Goal: Task Accomplishment & Management: Use online tool/utility

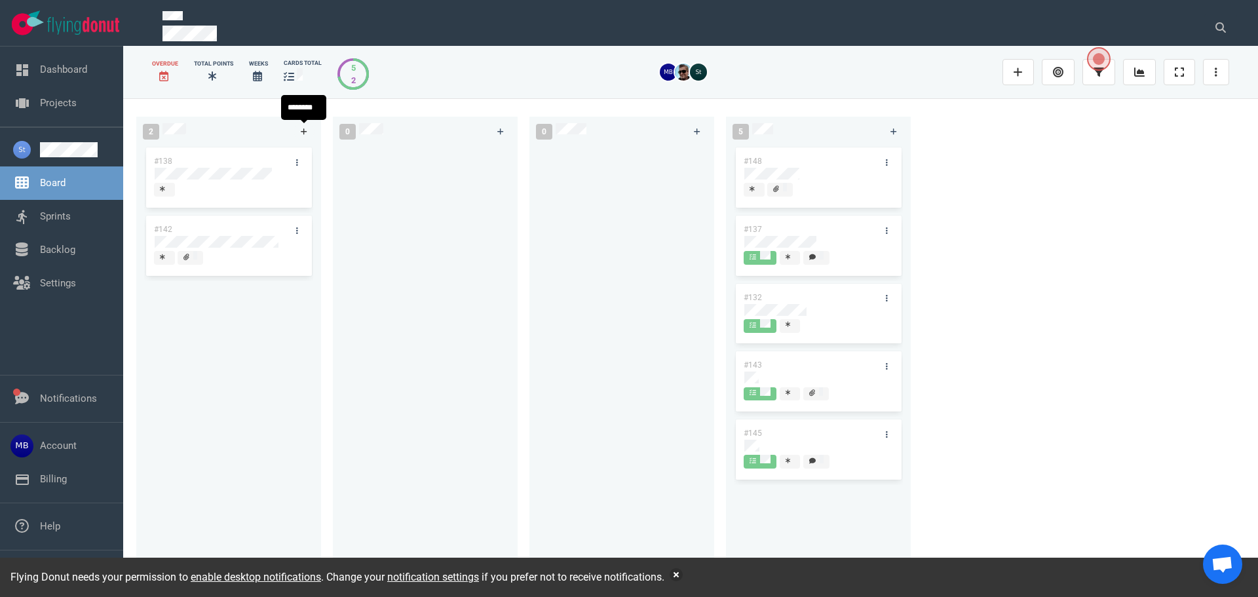
click at [299, 133] on link at bounding box center [304, 131] width 21 height 16
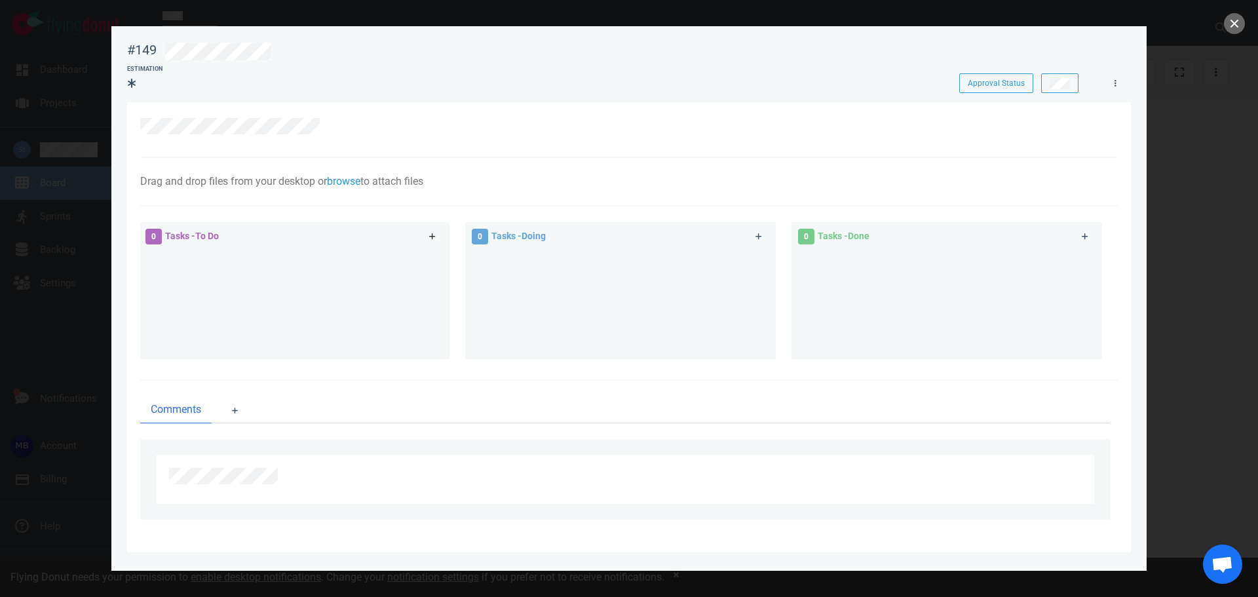
click at [434, 241] on link at bounding box center [432, 237] width 21 height 16
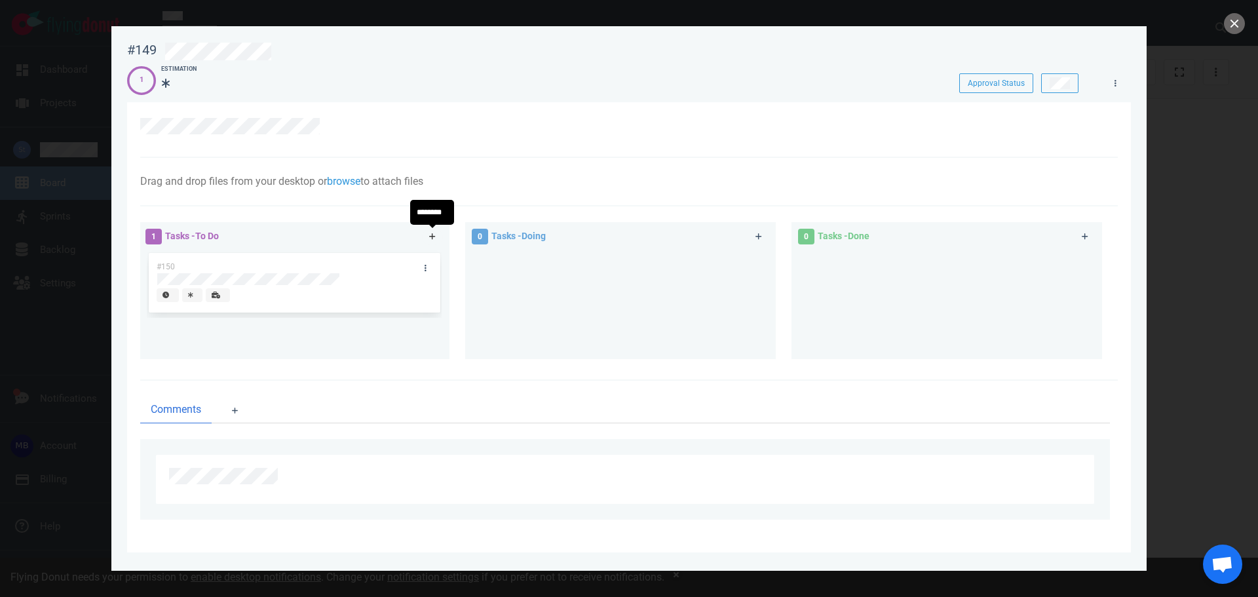
click at [438, 232] on link at bounding box center [432, 237] width 21 height 16
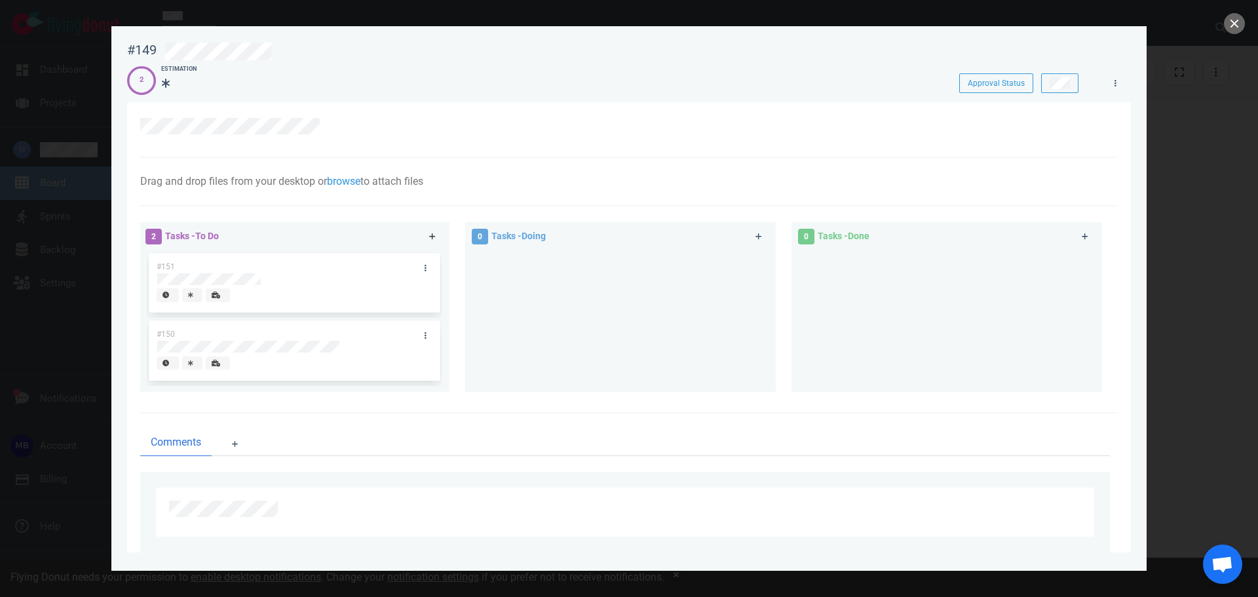
click at [438, 233] on link at bounding box center [432, 237] width 21 height 16
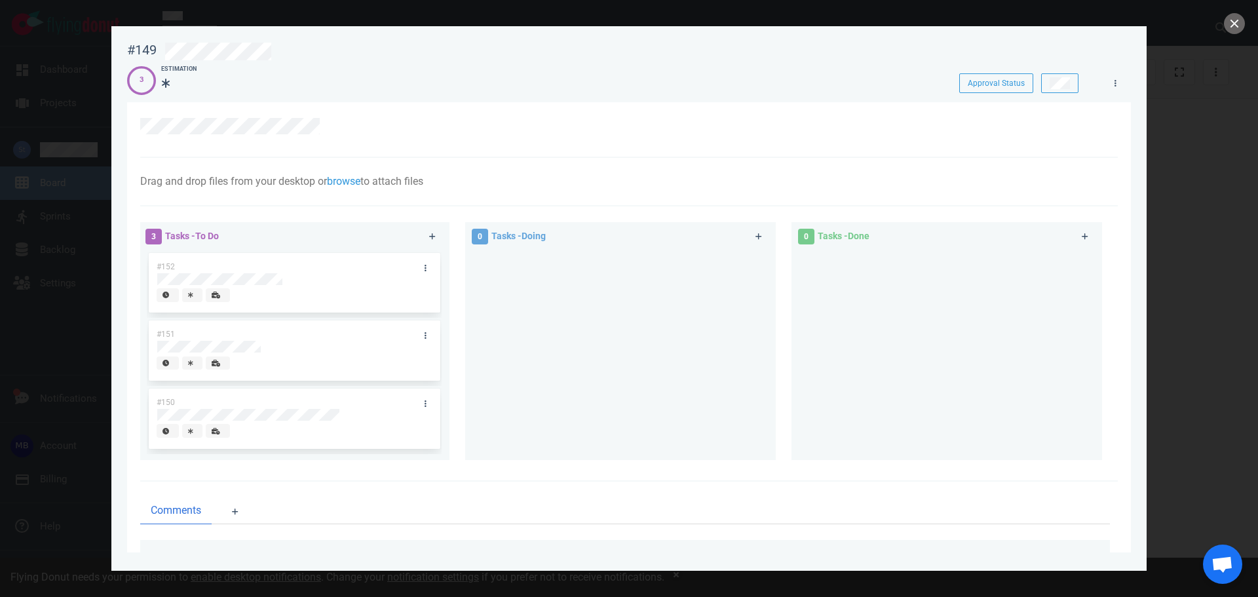
click at [1246, 18] on div at bounding box center [629, 298] width 1258 height 597
click at [1233, 23] on button "close" at bounding box center [1234, 23] width 21 height 21
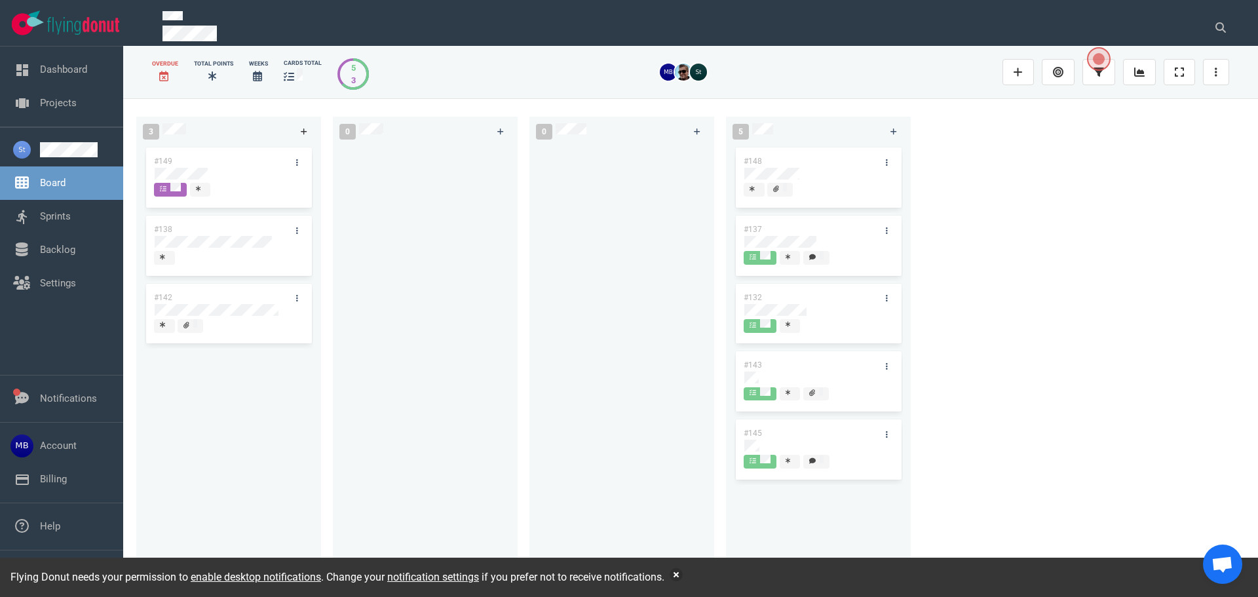
click at [303, 126] on link at bounding box center [304, 131] width 21 height 16
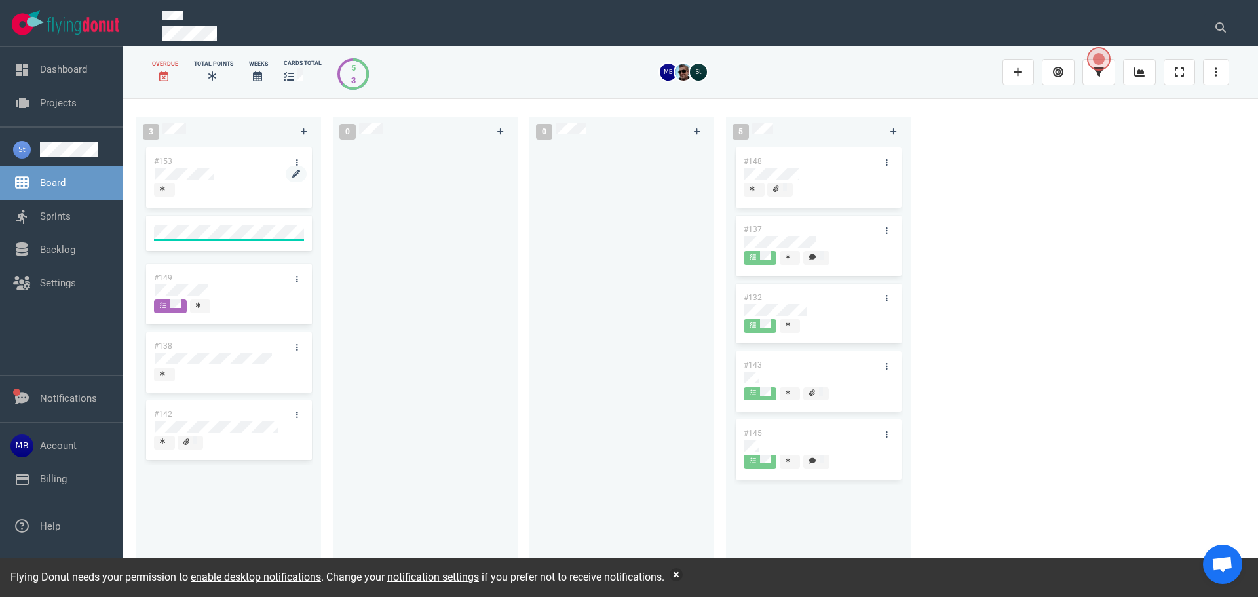
click at [202, 162] on div "#153" at bounding box center [216, 161] width 140 height 28
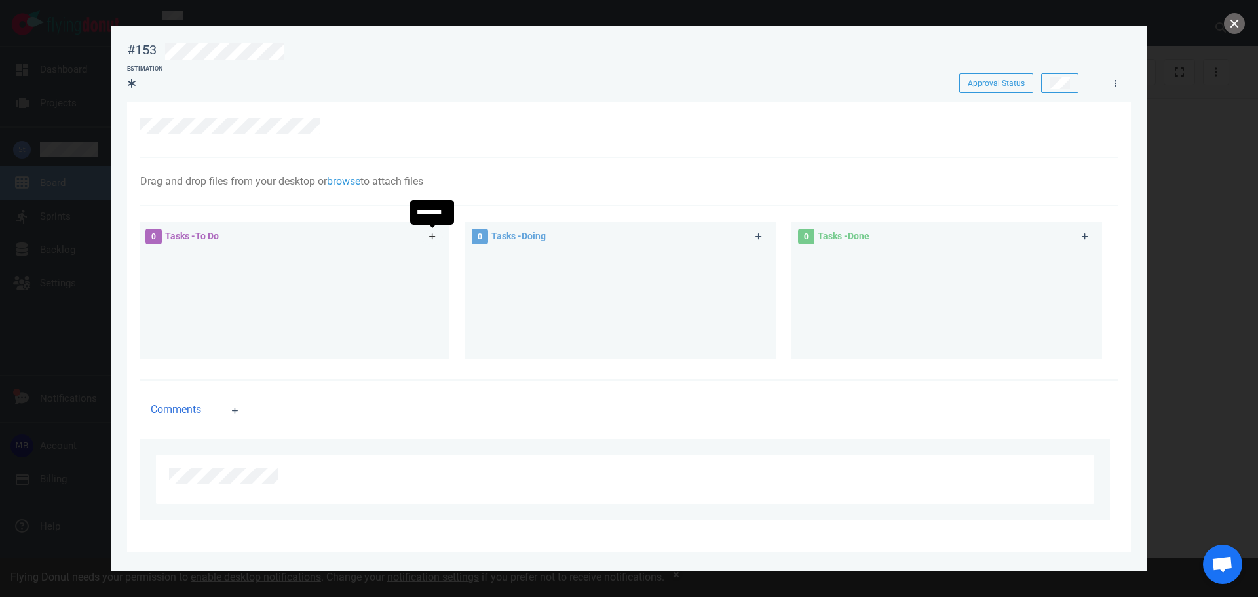
click at [436, 237] on icon at bounding box center [432, 237] width 7 height 8
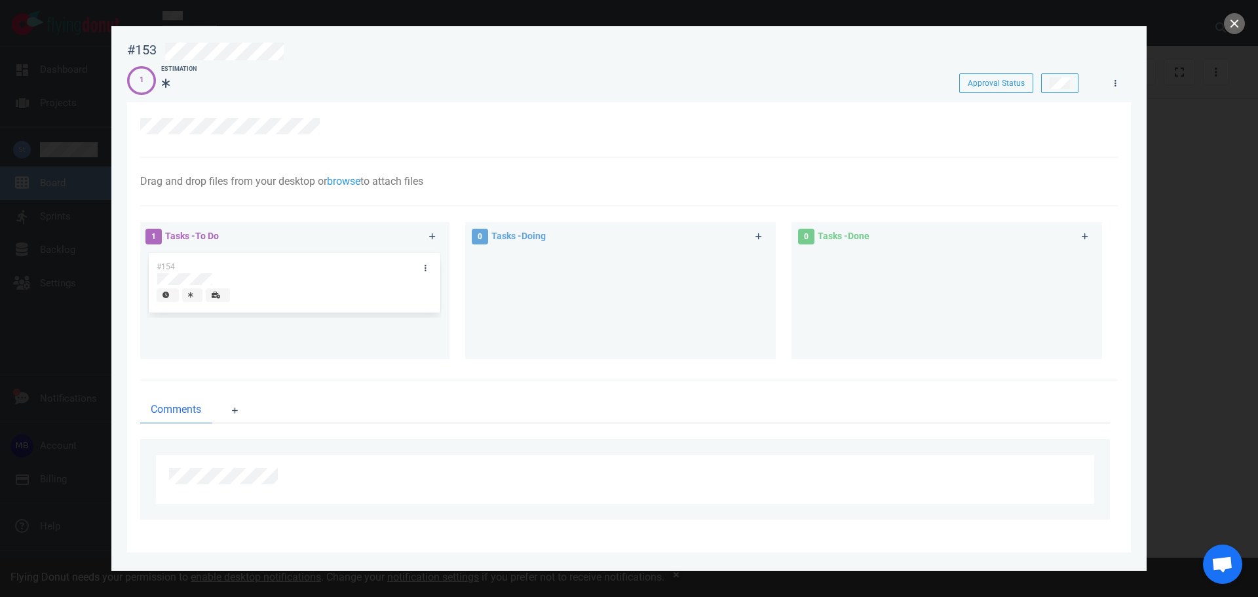
click at [1248, 22] on div at bounding box center [629, 298] width 1258 height 597
click at [1230, 22] on button "close" at bounding box center [1234, 23] width 21 height 21
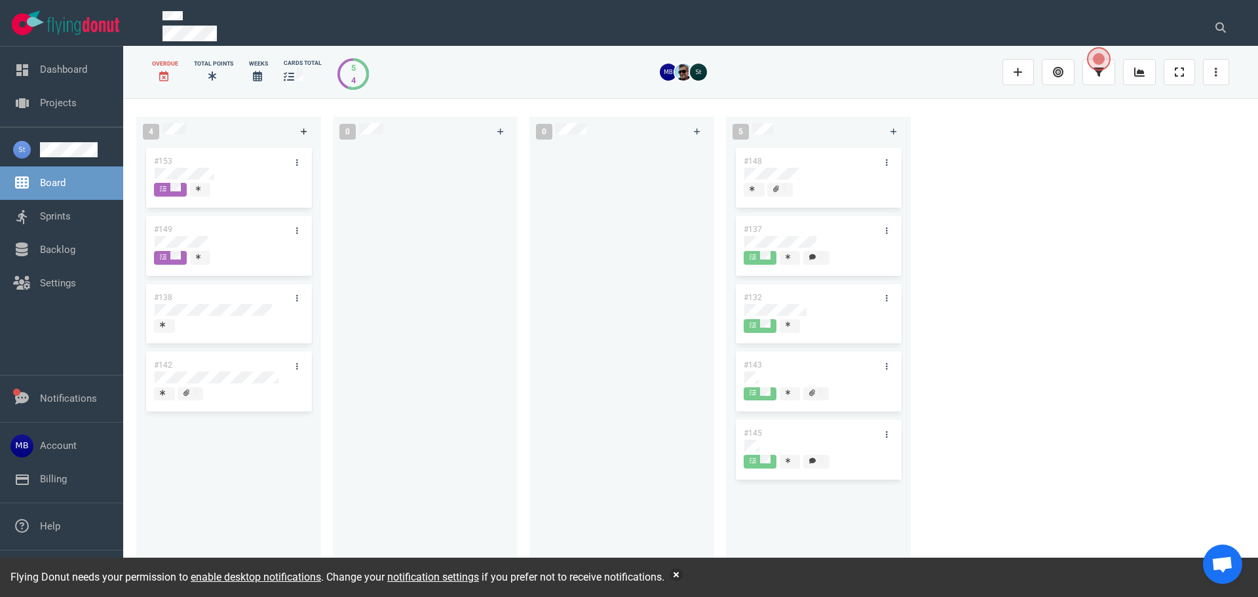
click at [300, 125] on link at bounding box center [304, 131] width 21 height 16
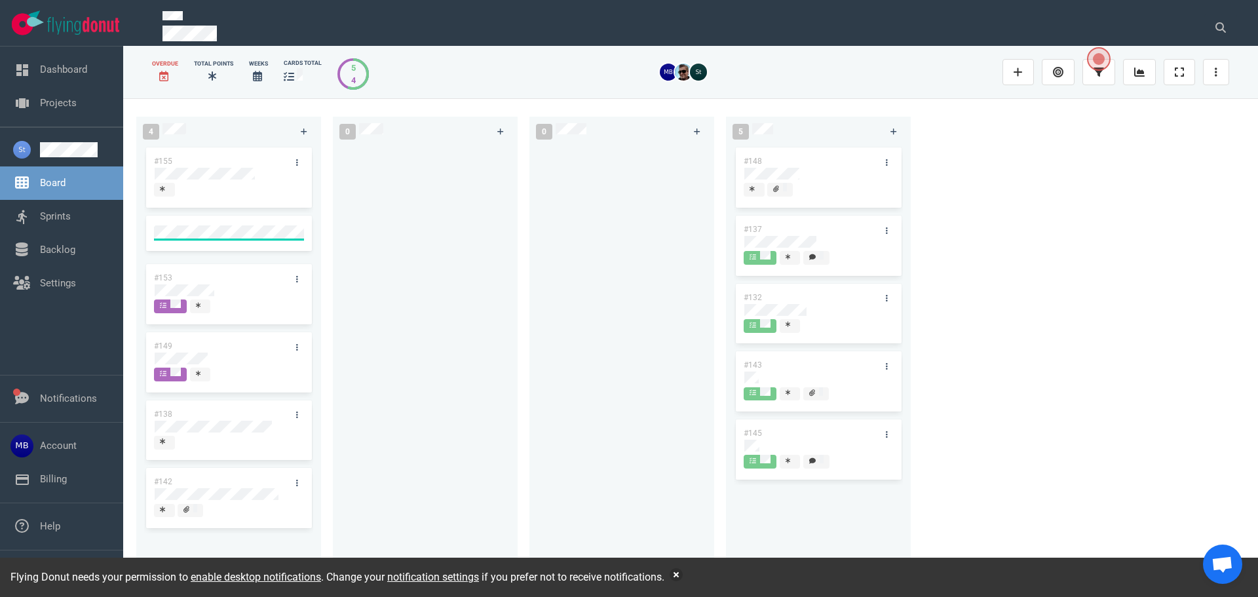
click at [488, 359] on div at bounding box center [425, 357] width 169 height 424
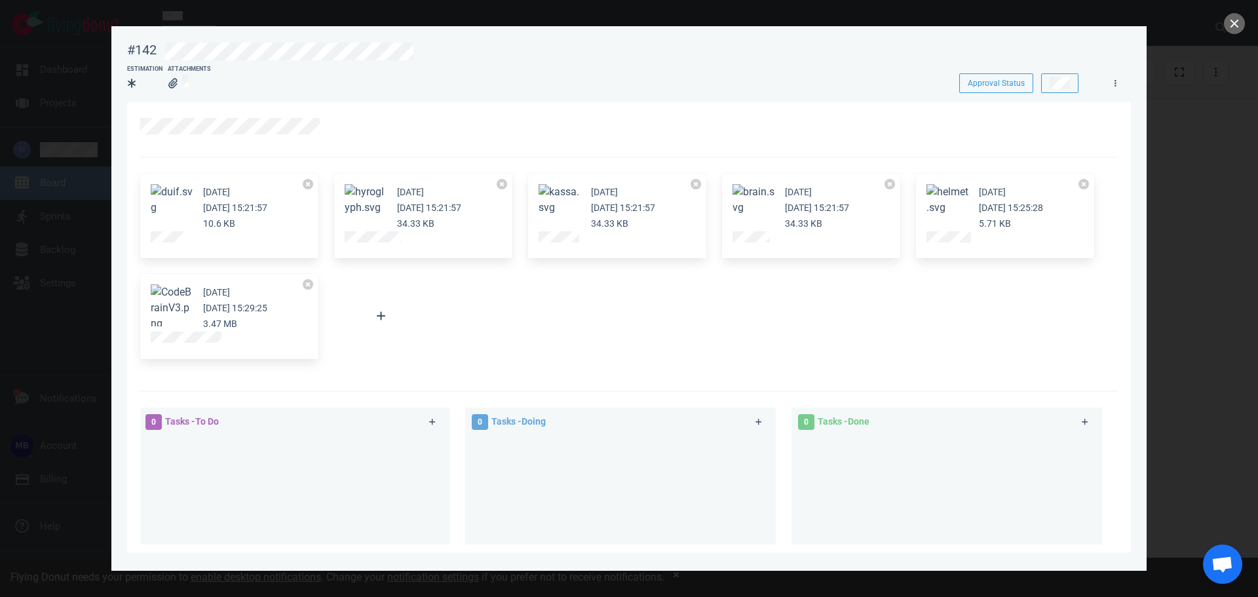
click at [144, 303] on div "[DATE] [DATE] 15:29:25 3.47 MB" at bounding box center [229, 316] width 178 height 85
click at [163, 311] on button "Zoom image" at bounding box center [172, 307] width 42 height 47
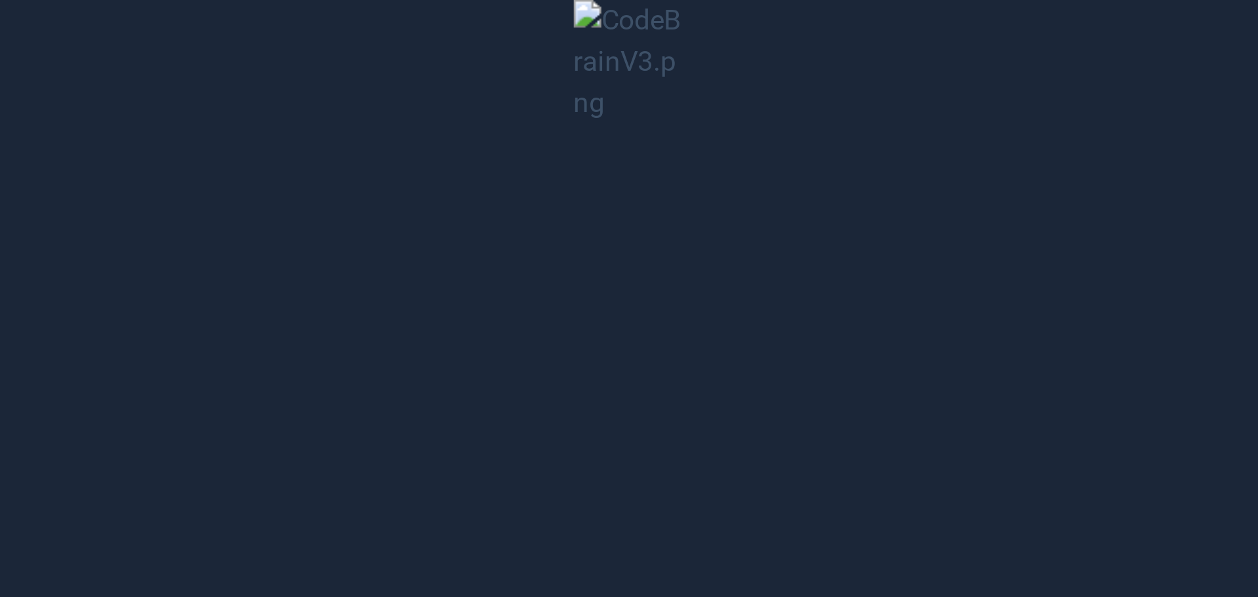
click at [883, 252] on button "Unzoom image" at bounding box center [629, 298] width 1258 height 597
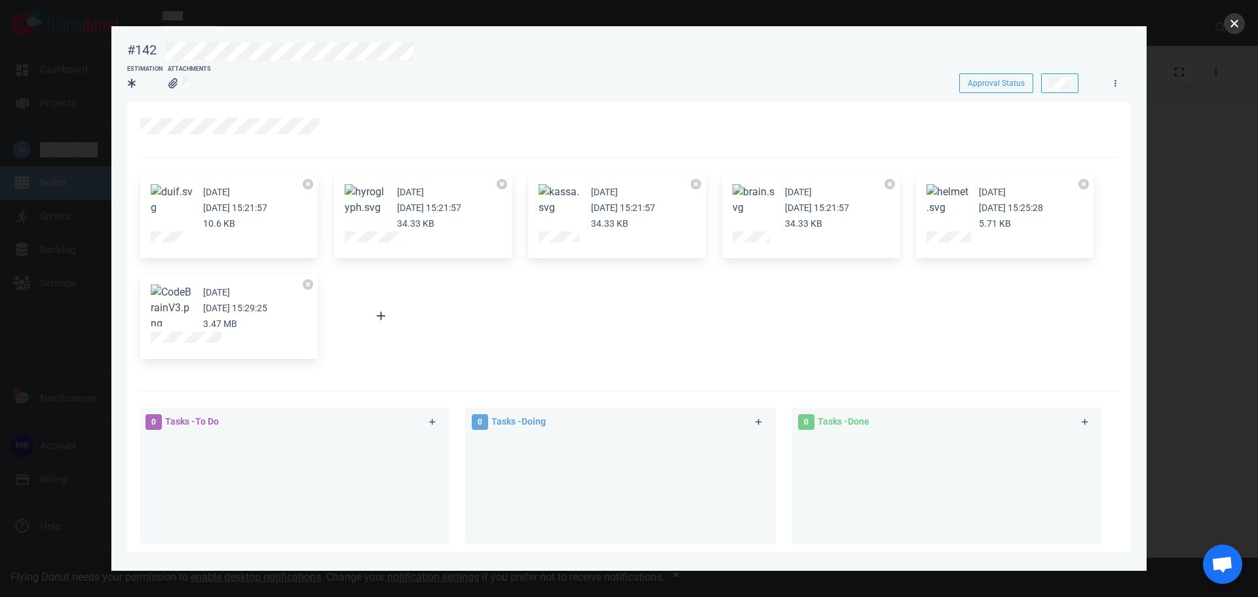
click at [1231, 28] on button "close" at bounding box center [1234, 23] width 21 height 21
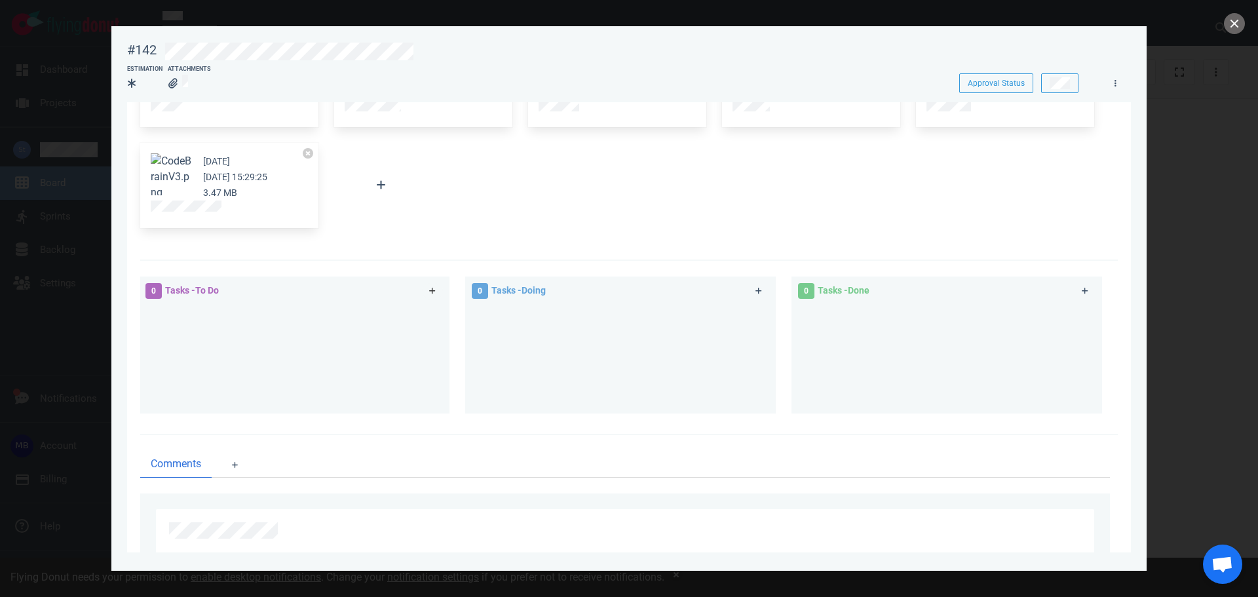
click at [429, 288] on icon at bounding box center [432, 291] width 7 height 8
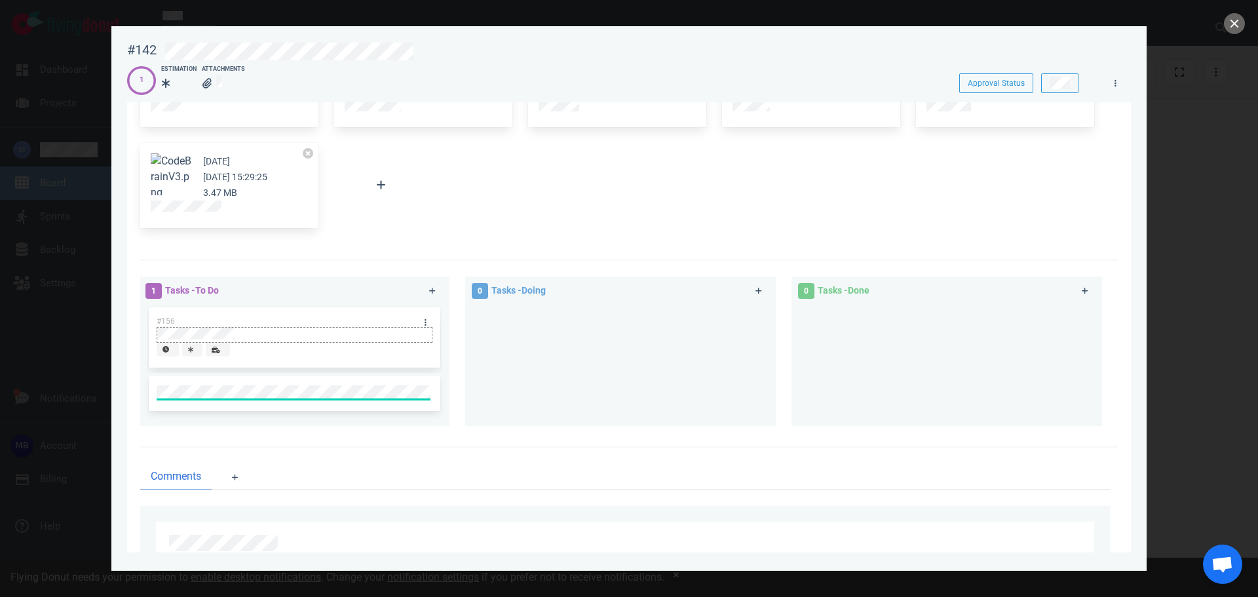
click at [430, 327] on div at bounding box center [294, 335] width 275 height 16
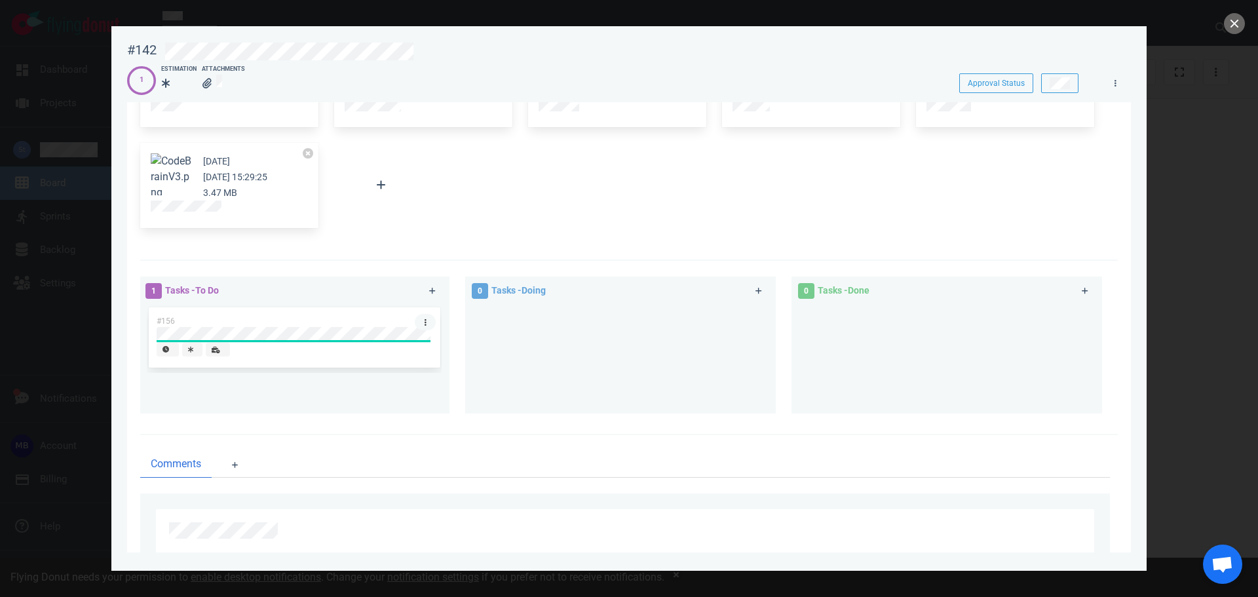
click at [425, 323] on link at bounding box center [425, 322] width 21 height 16
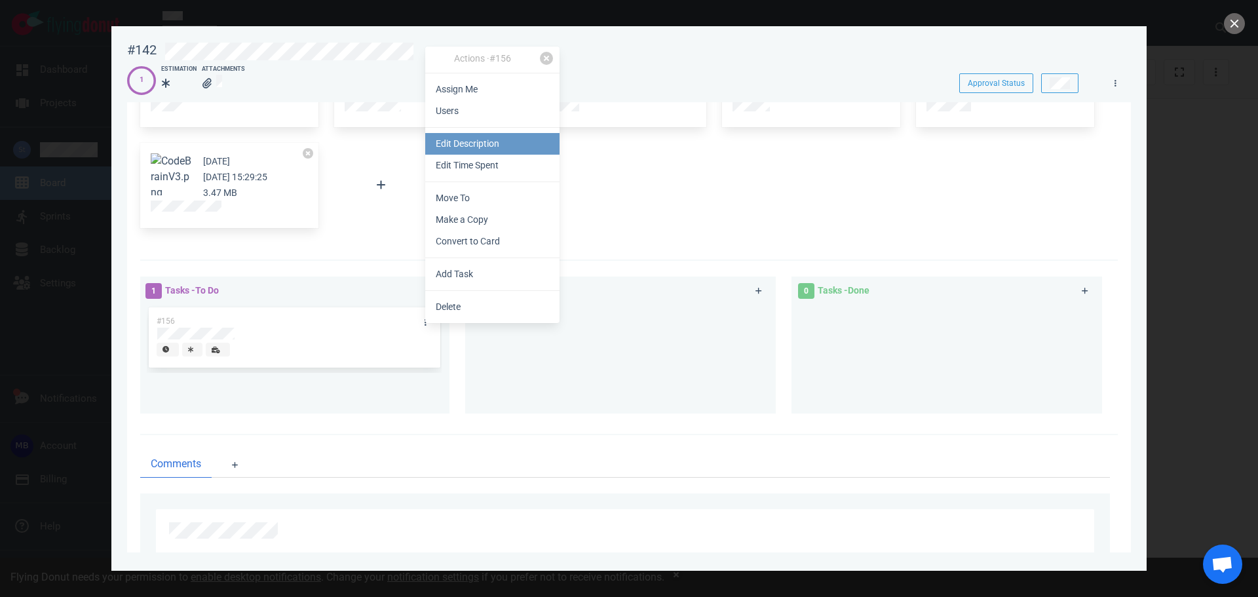
click at [505, 149] on link "Edit Description" at bounding box center [492, 144] width 134 height 22
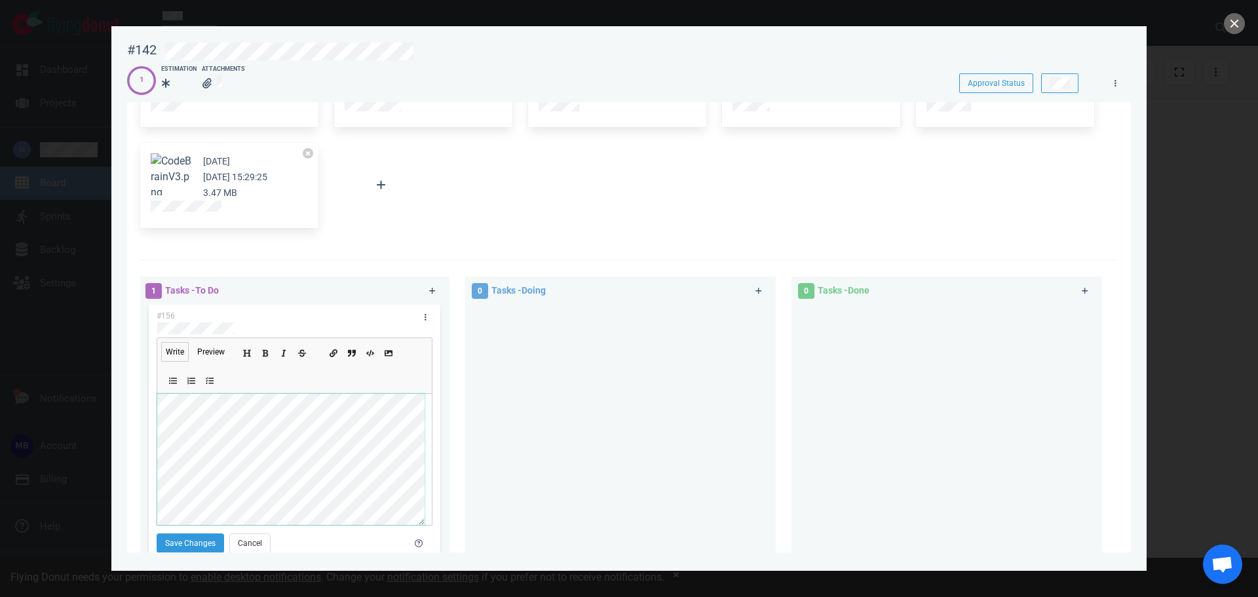
scroll to position [0, 0]
click at [197, 539] on button "Save Changes" at bounding box center [190, 543] width 67 height 20
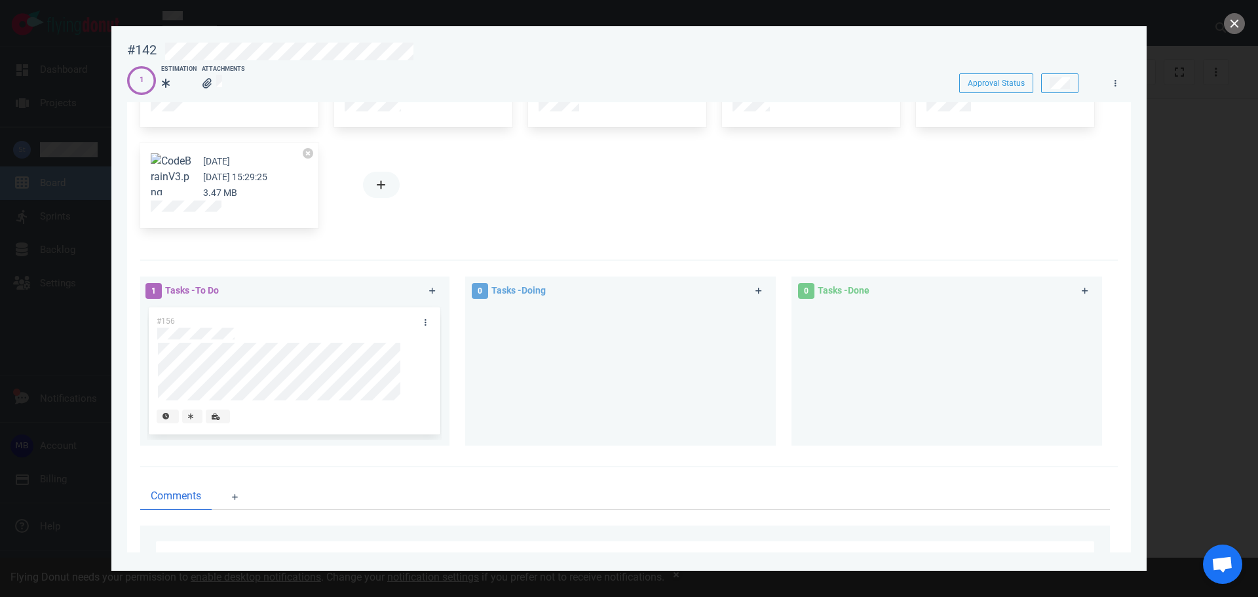
click at [364, 178] on div at bounding box center [381, 185] width 94 height 26
click at [374, 182] on button at bounding box center [381, 185] width 37 height 26
click at [468, 232] on link "Computer" at bounding box center [437, 225] width 126 height 22
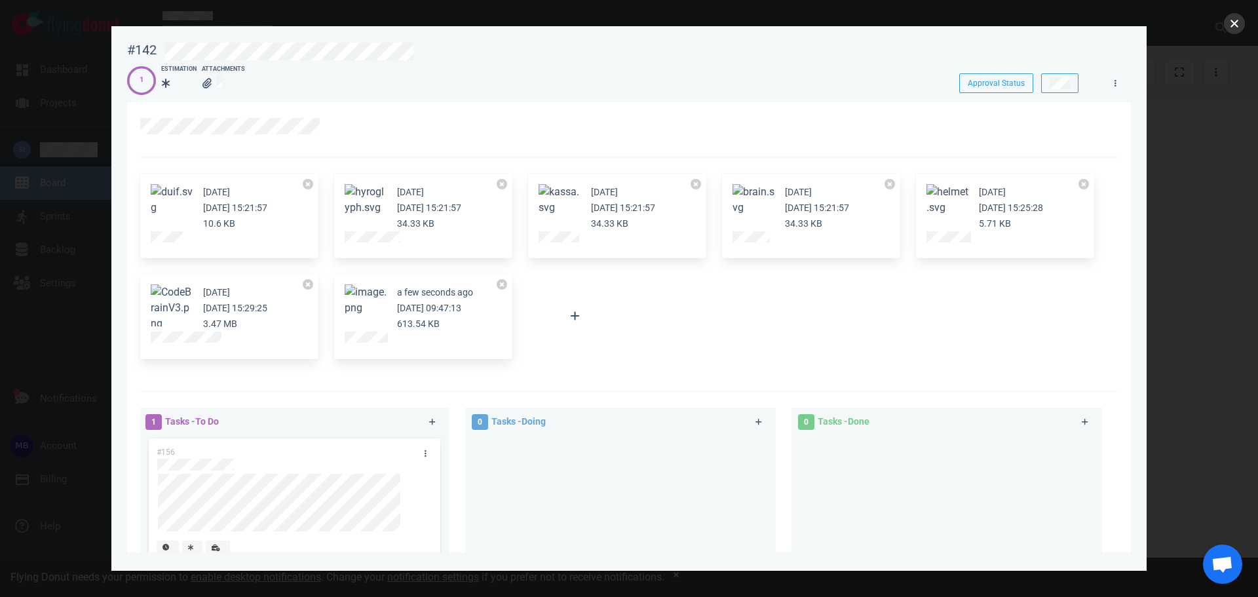
click at [1235, 22] on button "close" at bounding box center [1234, 23] width 21 height 21
